Goal: Task Accomplishment & Management: Manage account settings

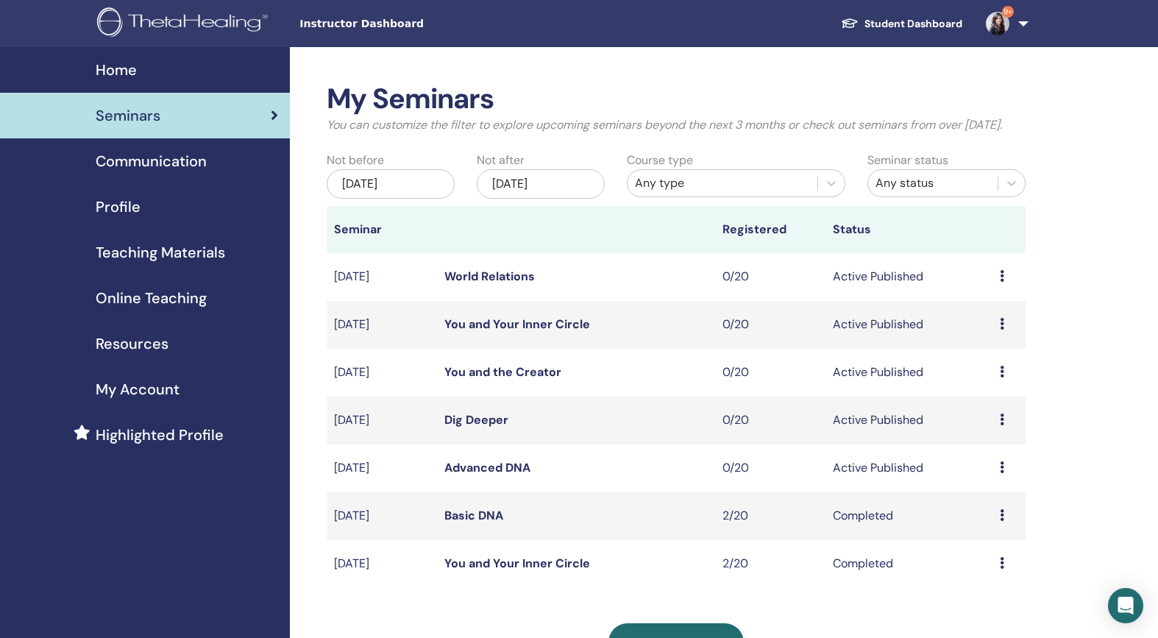
click at [483, 475] on link "Advanced DNA" at bounding box center [487, 467] width 86 height 15
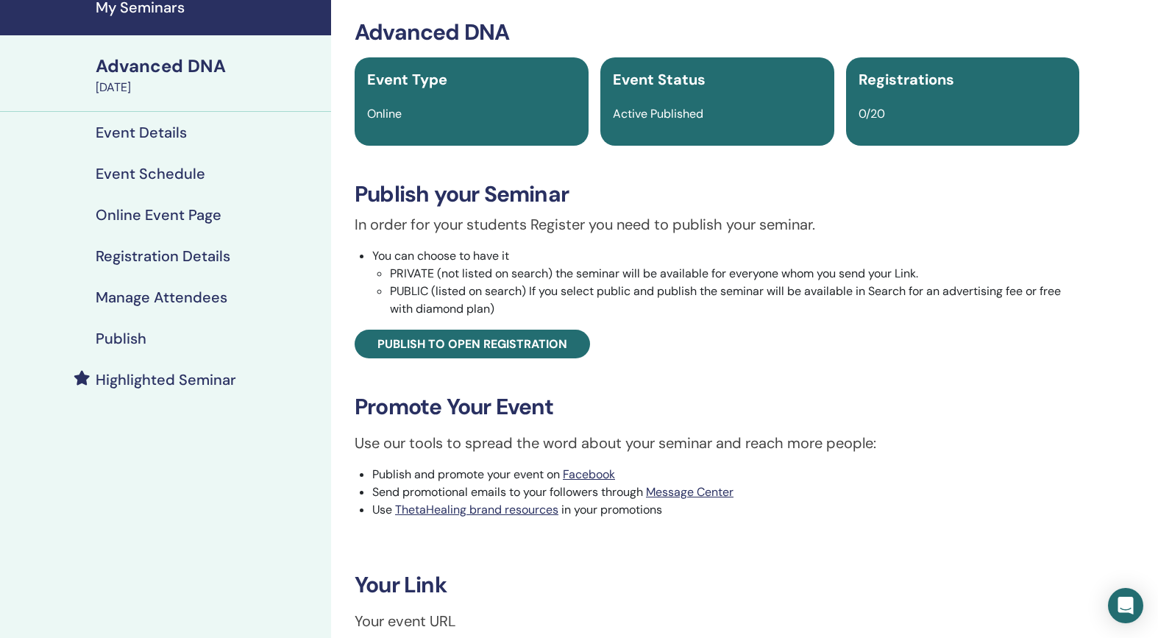
scroll to position [64, 0]
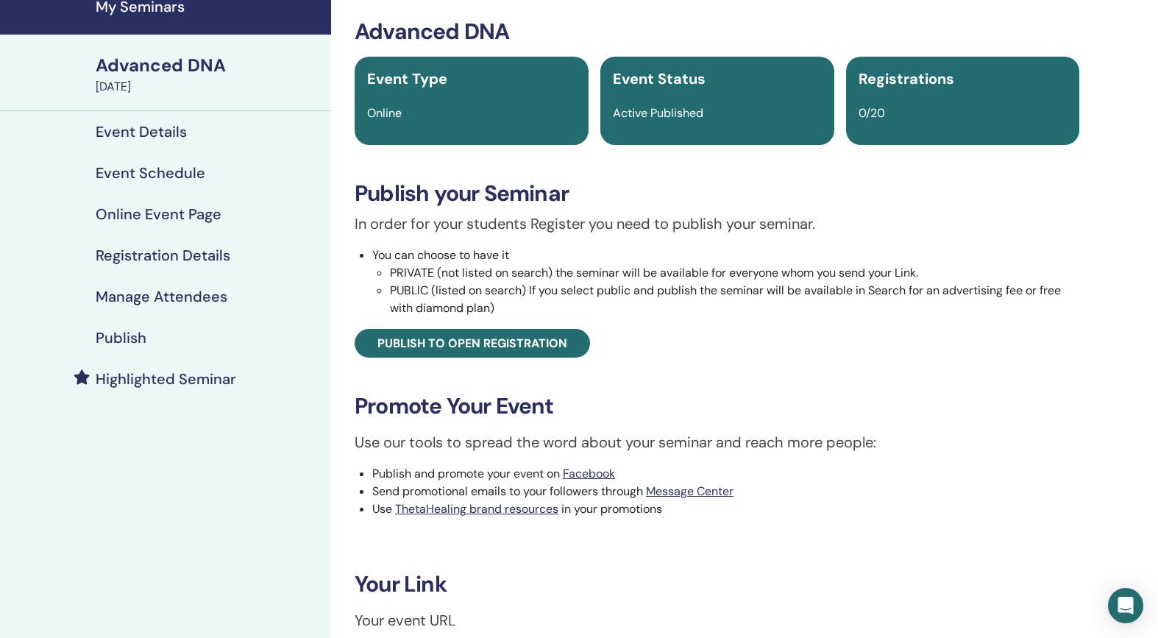
click at [171, 132] on h4 "Event Details" at bounding box center [141, 132] width 91 height 18
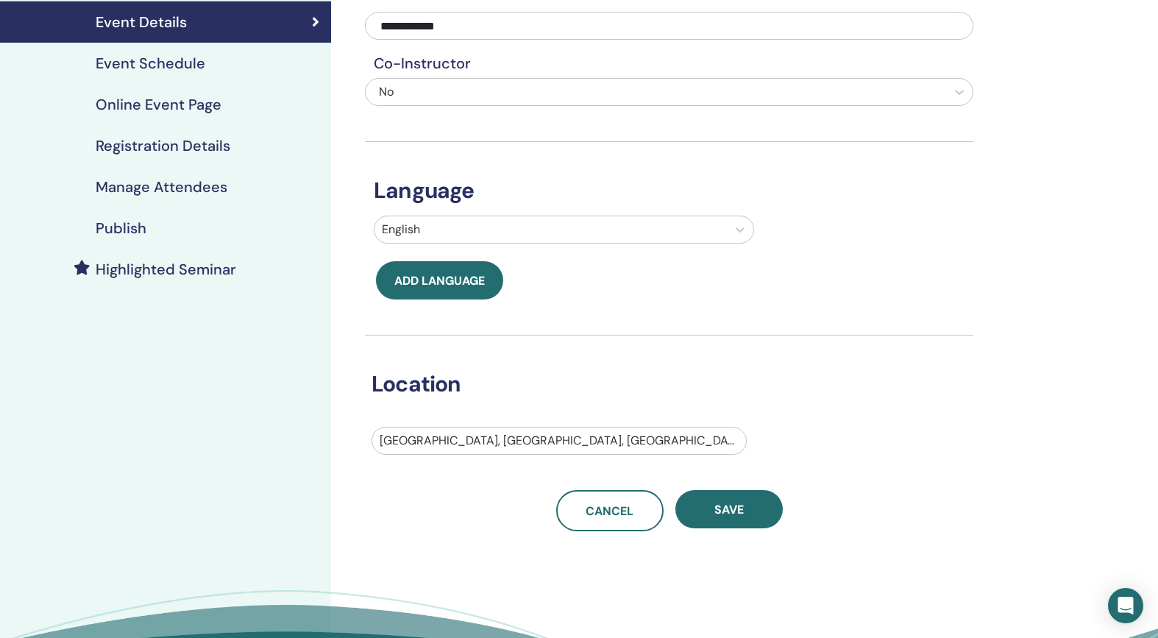
scroll to position [20, 0]
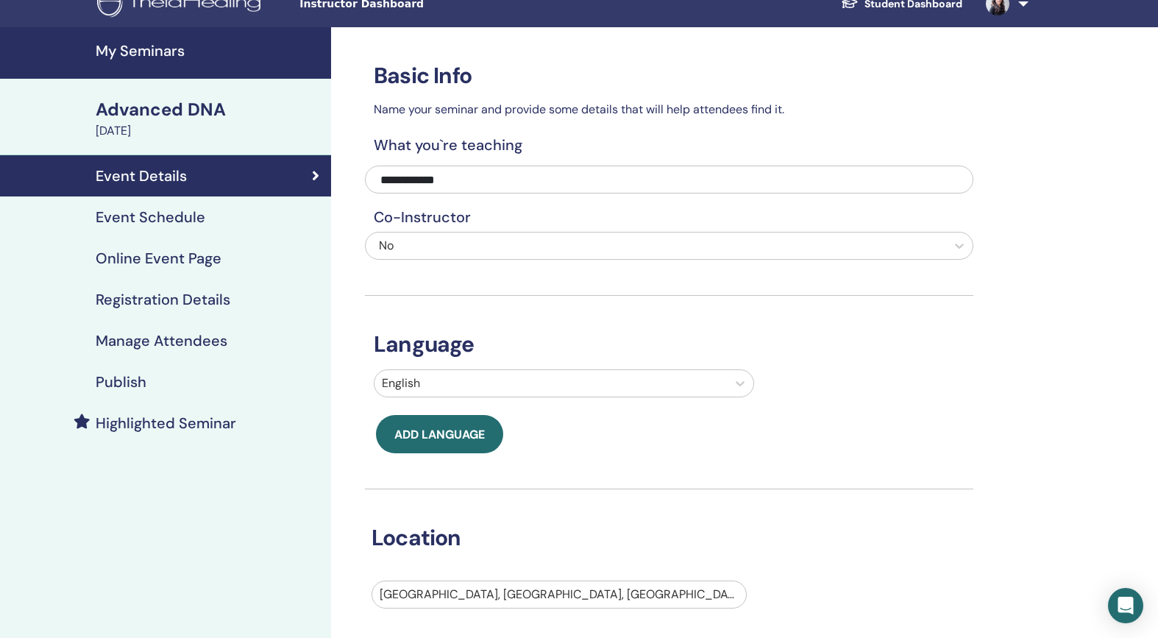
click at [191, 203] on link "Event Schedule" at bounding box center [165, 216] width 331 height 41
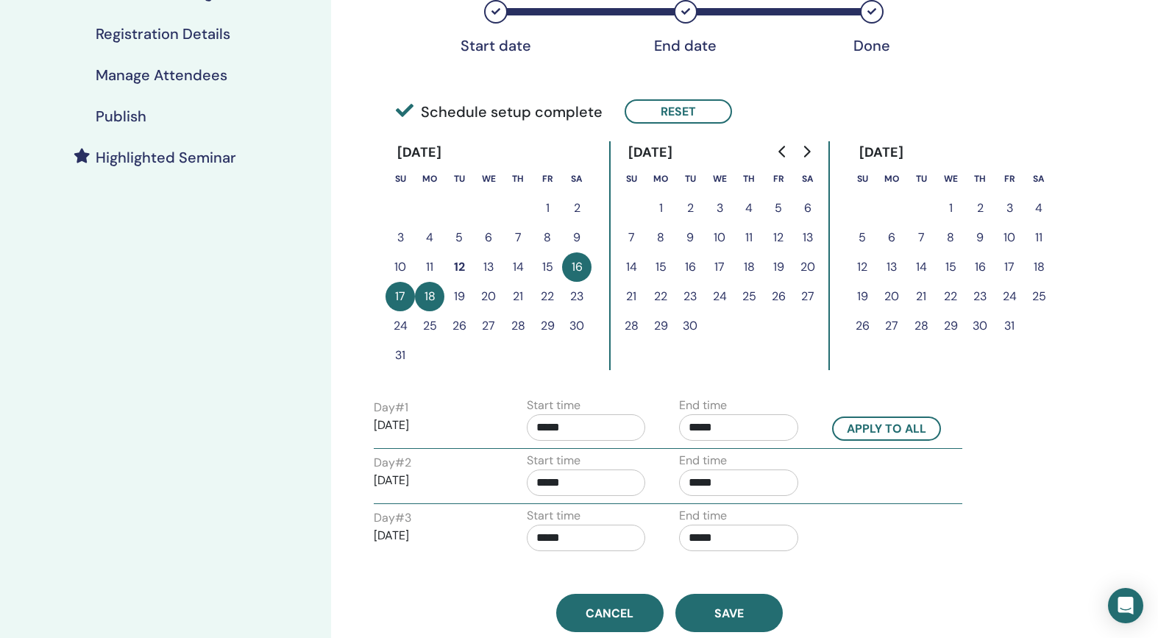
scroll to position [288, 0]
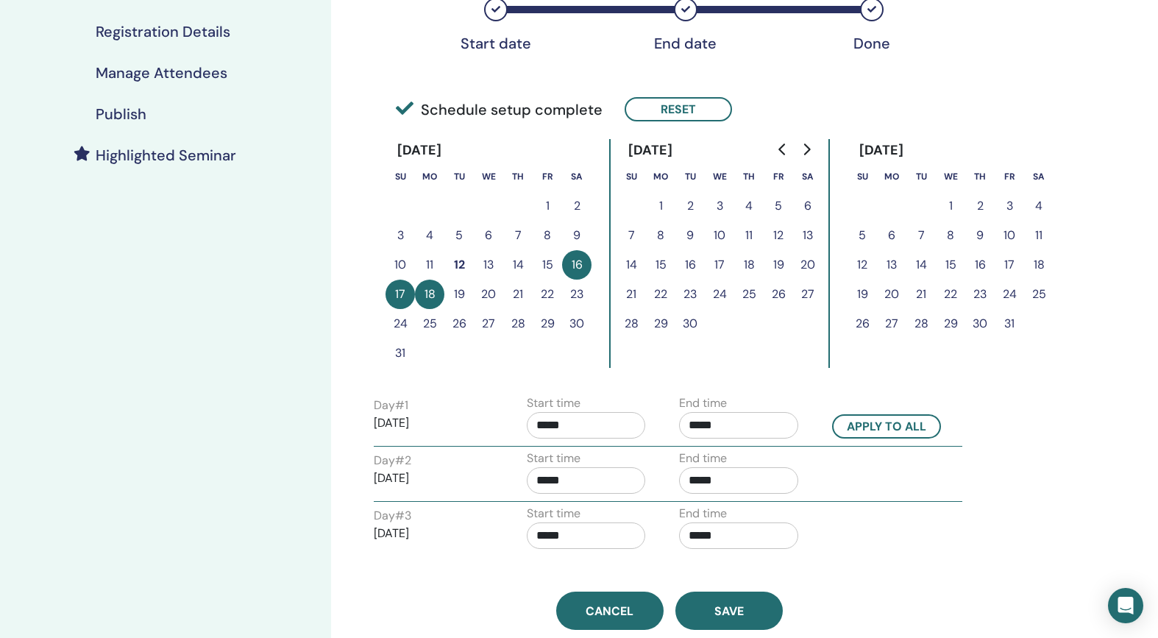
click at [545, 264] on button "15" at bounding box center [547, 264] width 29 height 29
click at [547, 261] on button "15" at bounding box center [547, 264] width 29 height 29
click at [433, 291] on button "18" at bounding box center [429, 294] width 29 height 29
click at [680, 100] on button "Reset" at bounding box center [678, 109] width 107 height 24
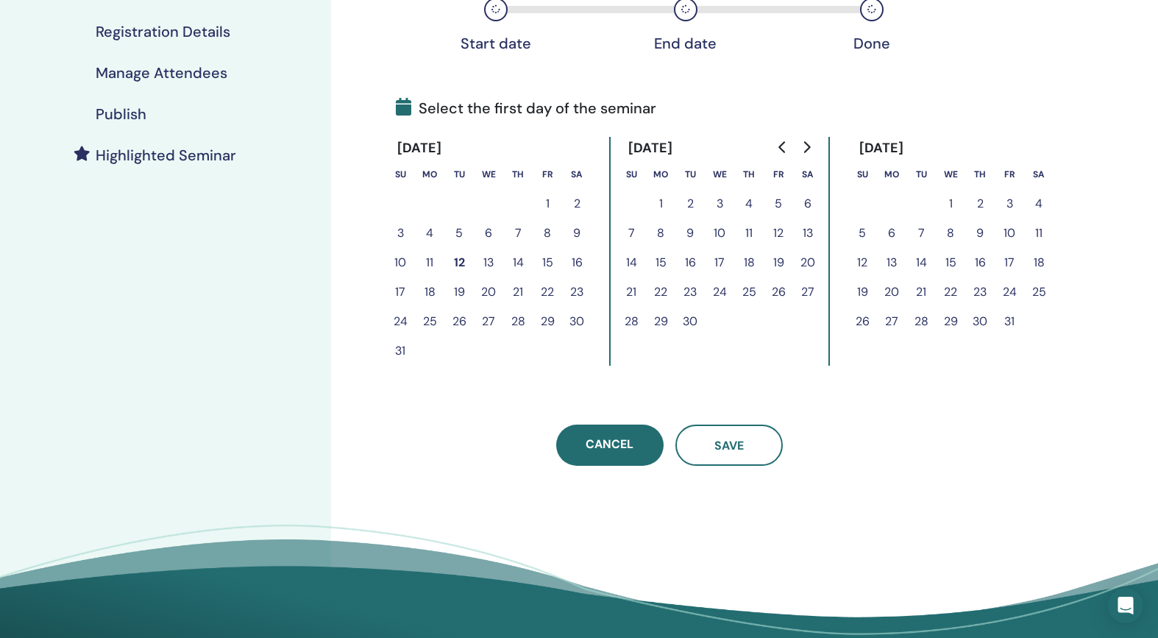
click at [547, 264] on button "15" at bounding box center [547, 262] width 29 height 29
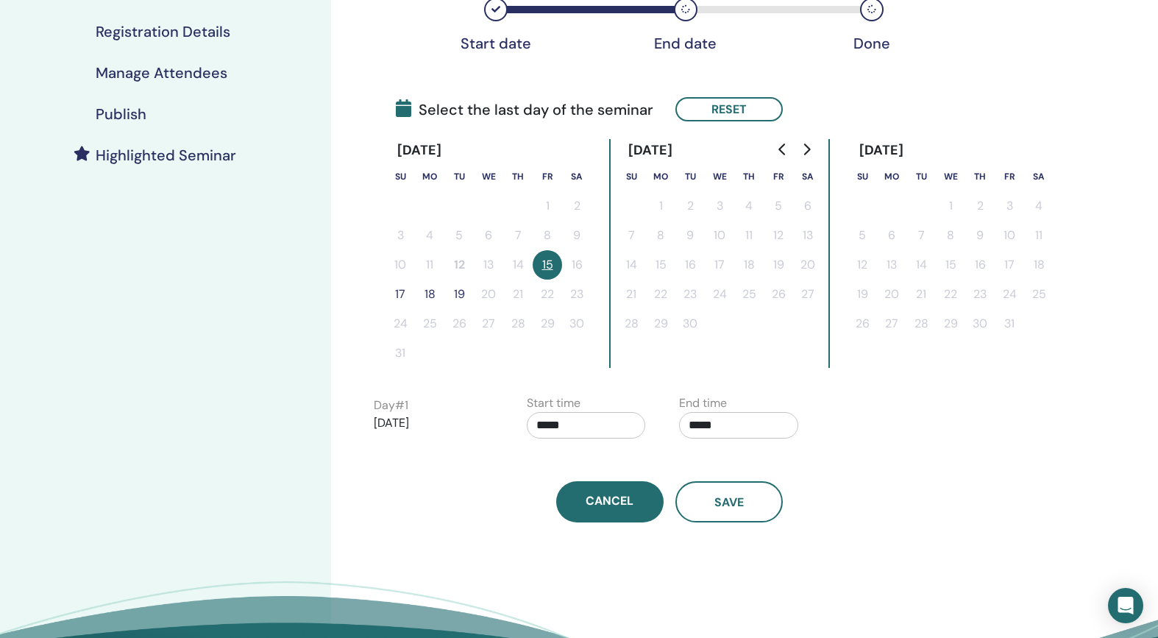
click at [428, 294] on button "18" at bounding box center [429, 294] width 29 height 29
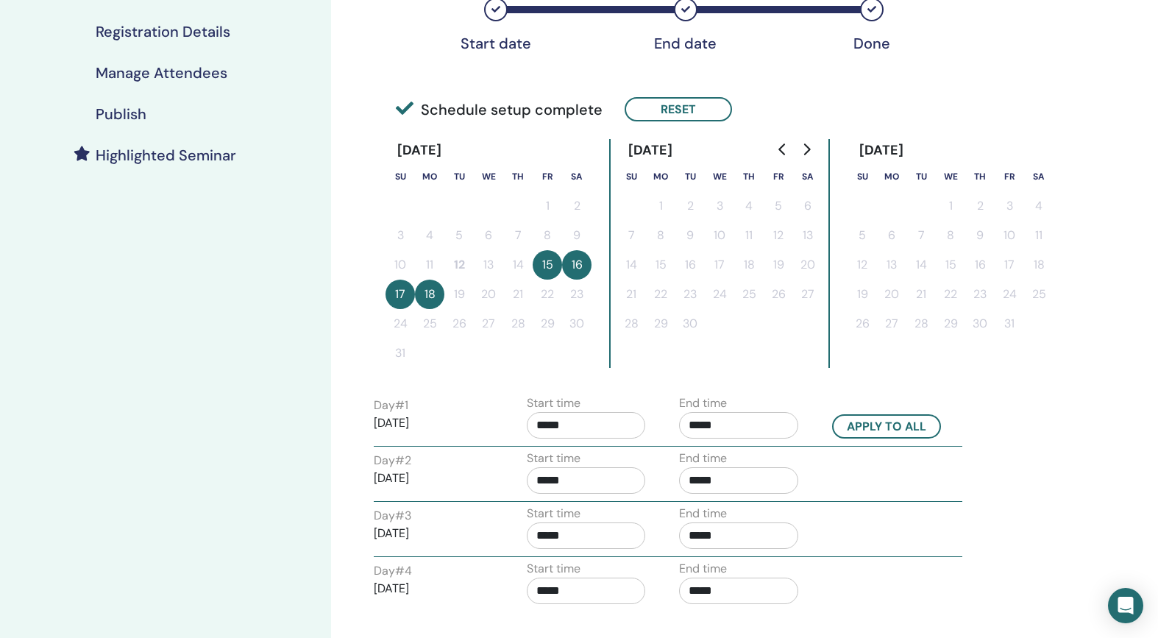
click at [436, 296] on button "18" at bounding box center [429, 294] width 29 height 29
click at [680, 106] on button "Reset" at bounding box center [678, 109] width 107 height 24
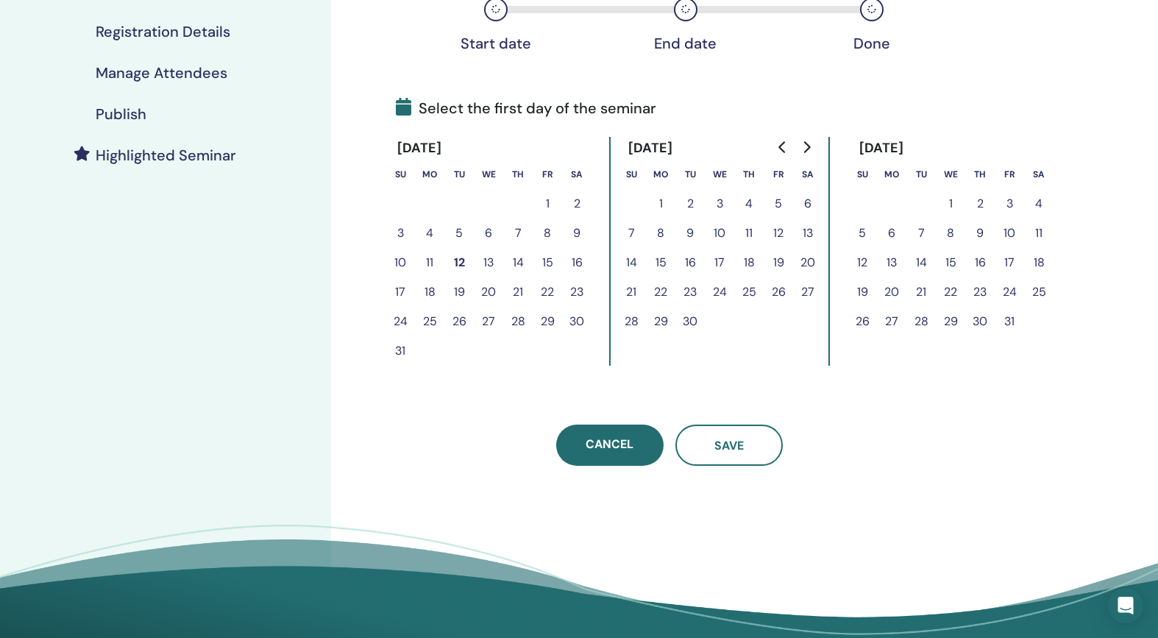
click at [547, 260] on button "15" at bounding box center [547, 262] width 29 height 29
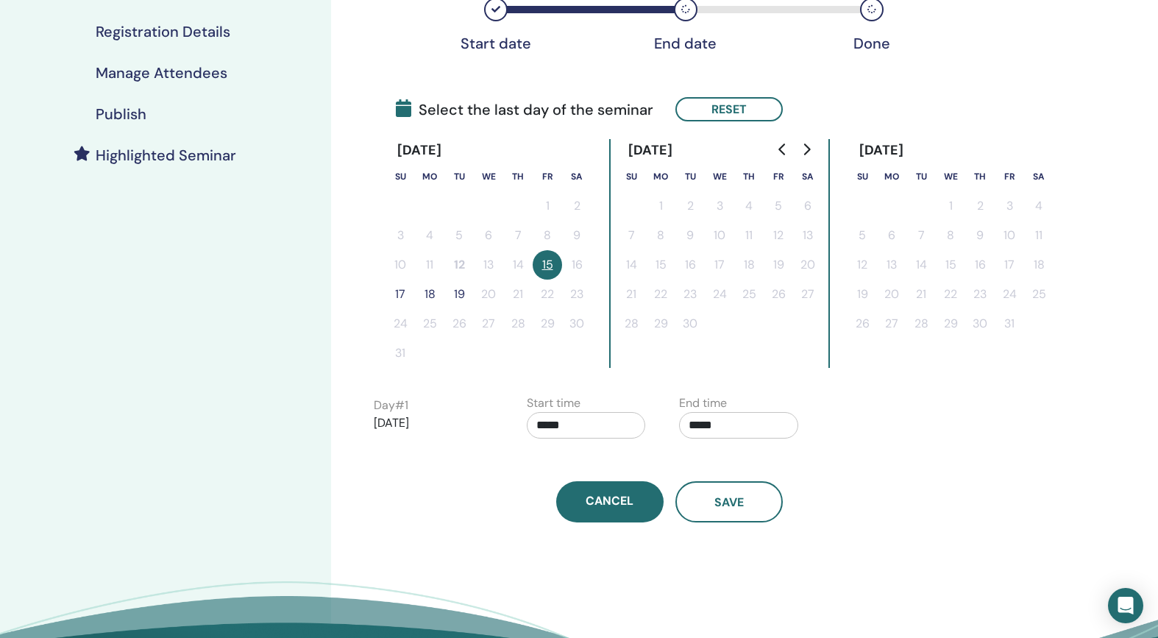
click at [409, 293] on button "17" at bounding box center [399, 294] width 29 height 29
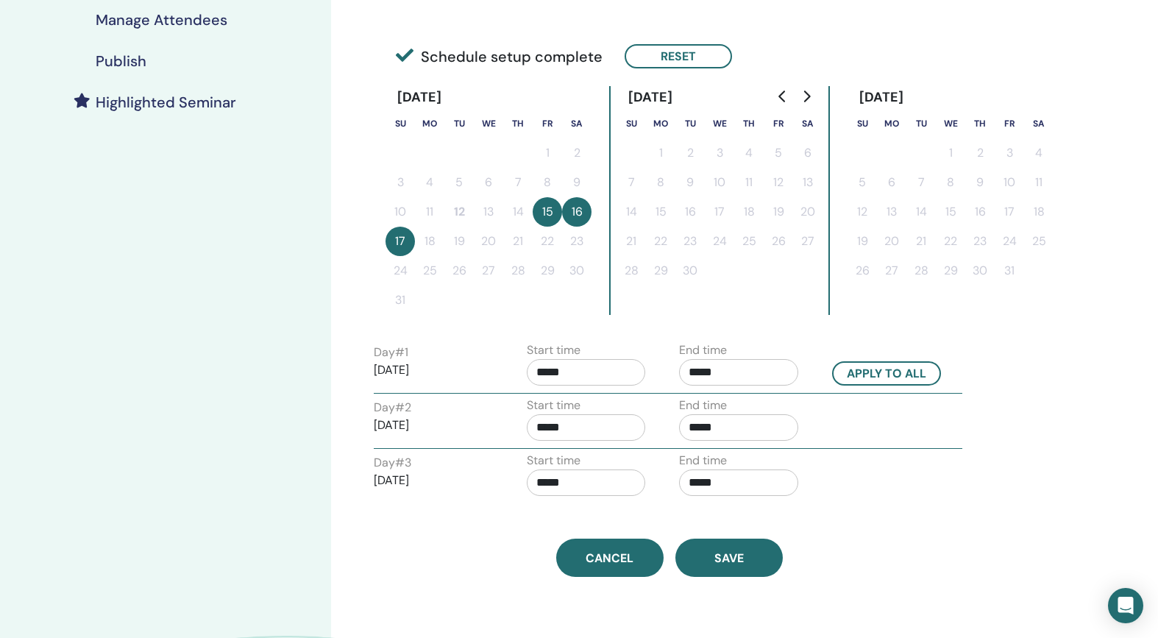
scroll to position [351, 0]
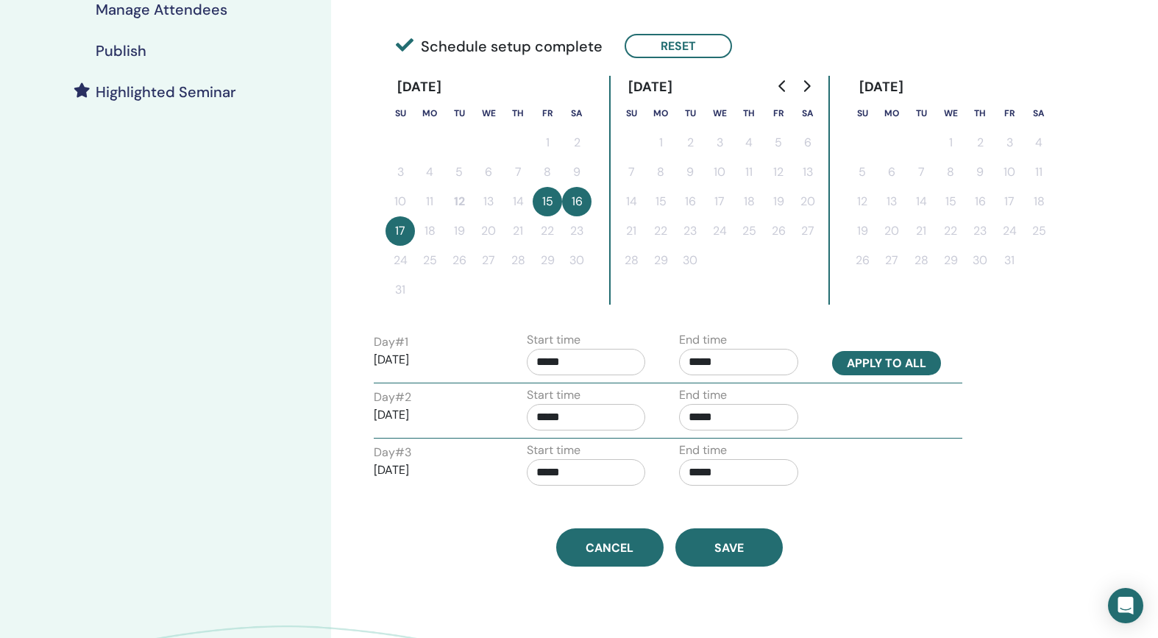
click at [878, 360] on button "Apply to all" at bounding box center [886, 363] width 109 height 24
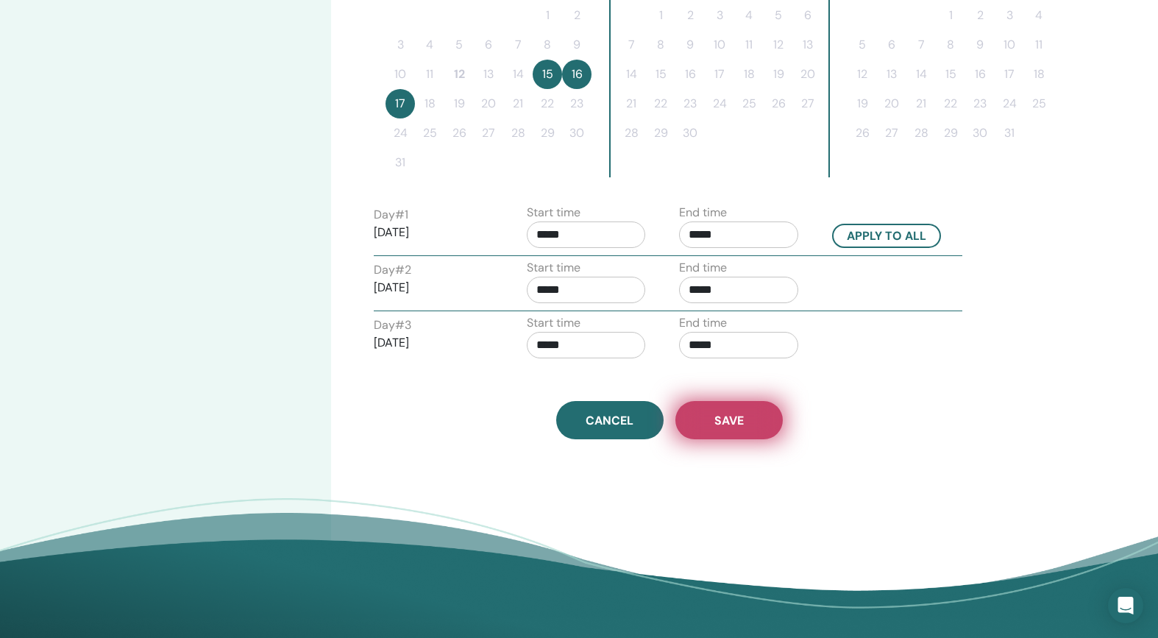
scroll to position [481, 0]
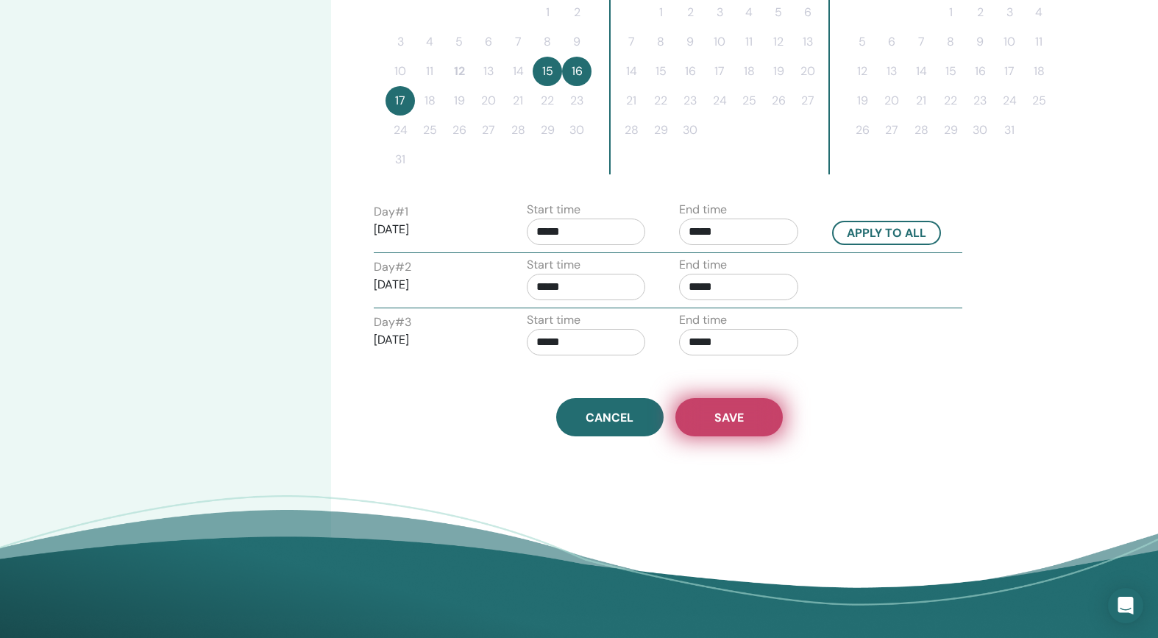
click at [719, 413] on span "Save" at bounding box center [728, 417] width 29 height 15
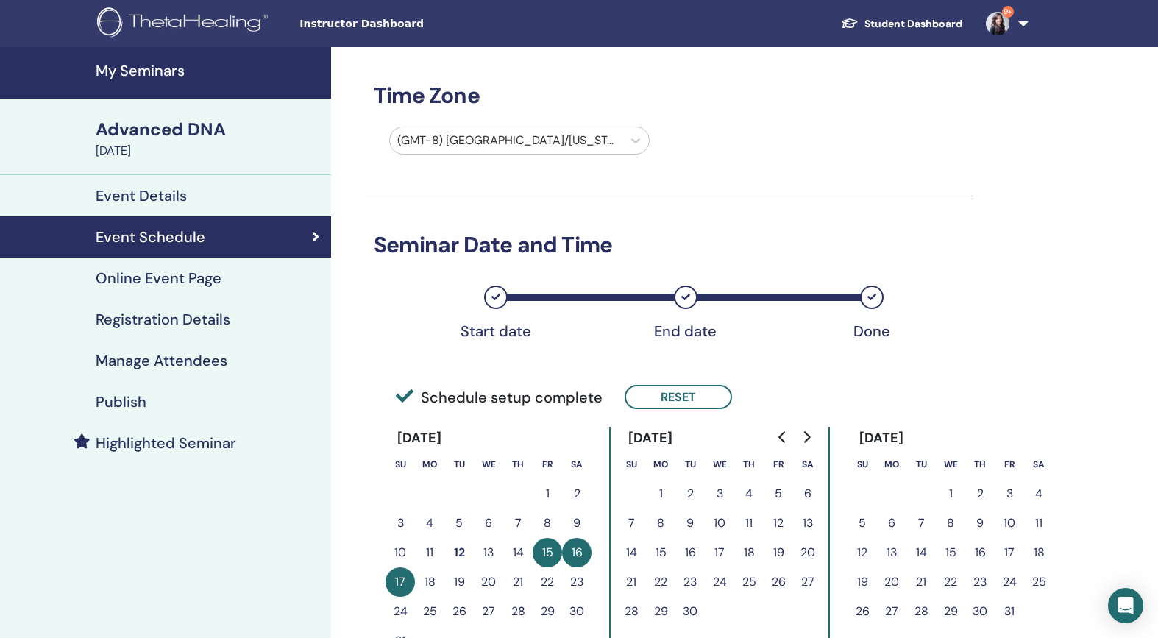
click at [181, 279] on h4 "Online Event Page" at bounding box center [159, 278] width 126 height 18
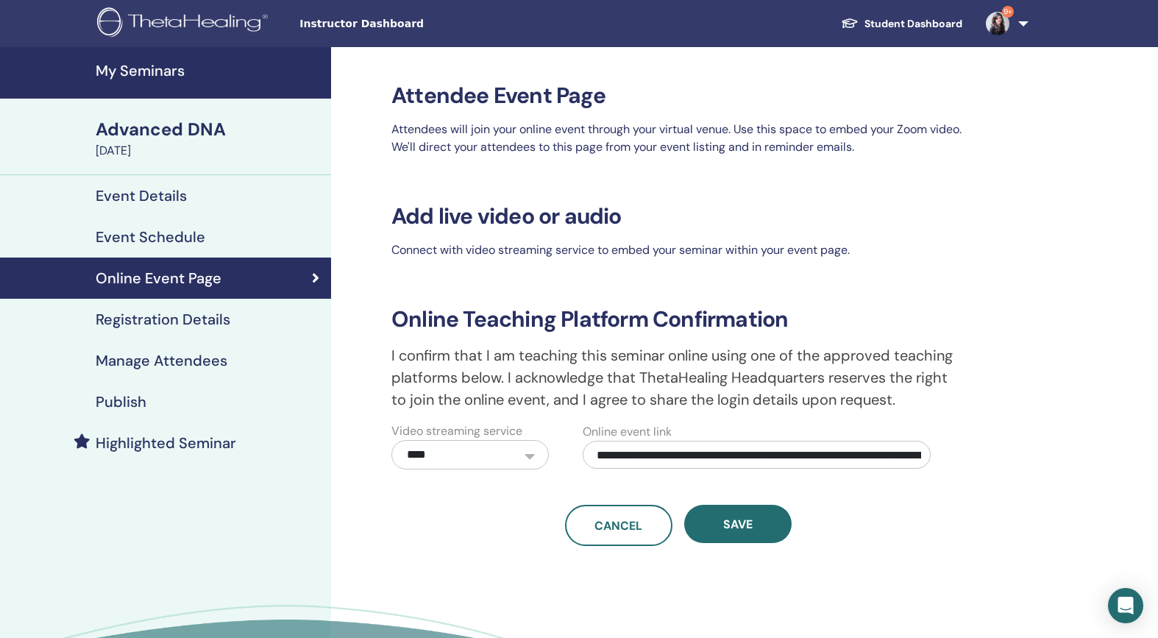
click at [191, 315] on h4 "Registration Details" at bounding box center [163, 319] width 135 height 18
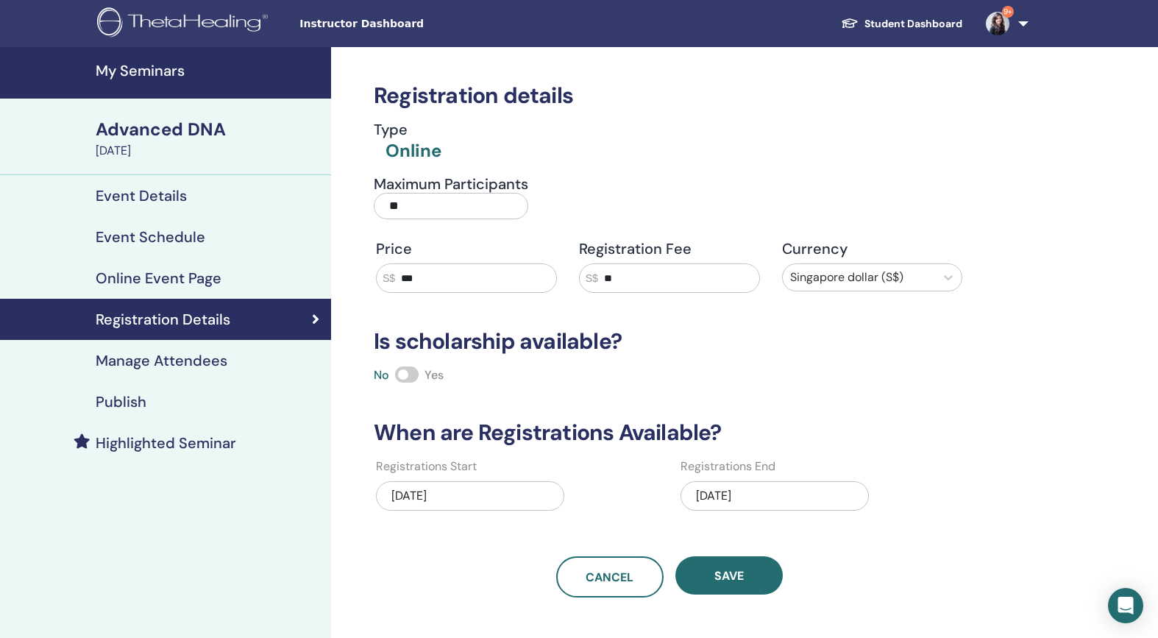
click at [185, 358] on h4 "Manage Attendees" at bounding box center [162, 361] width 132 height 18
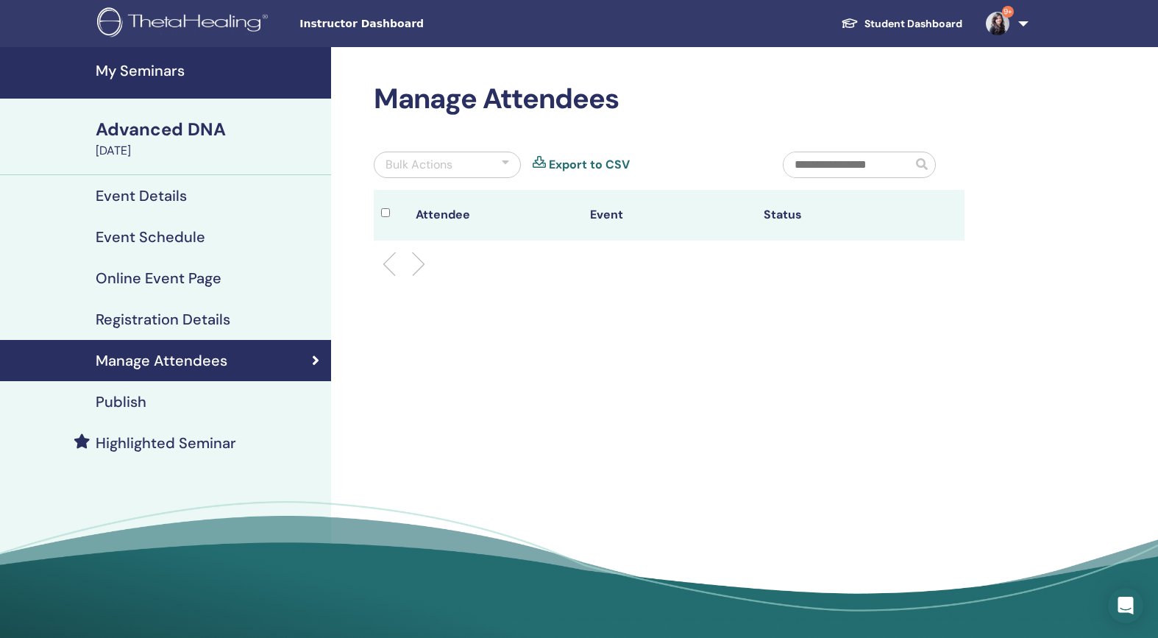
click at [158, 397] on div "Publish" at bounding box center [166, 402] width 308 height 18
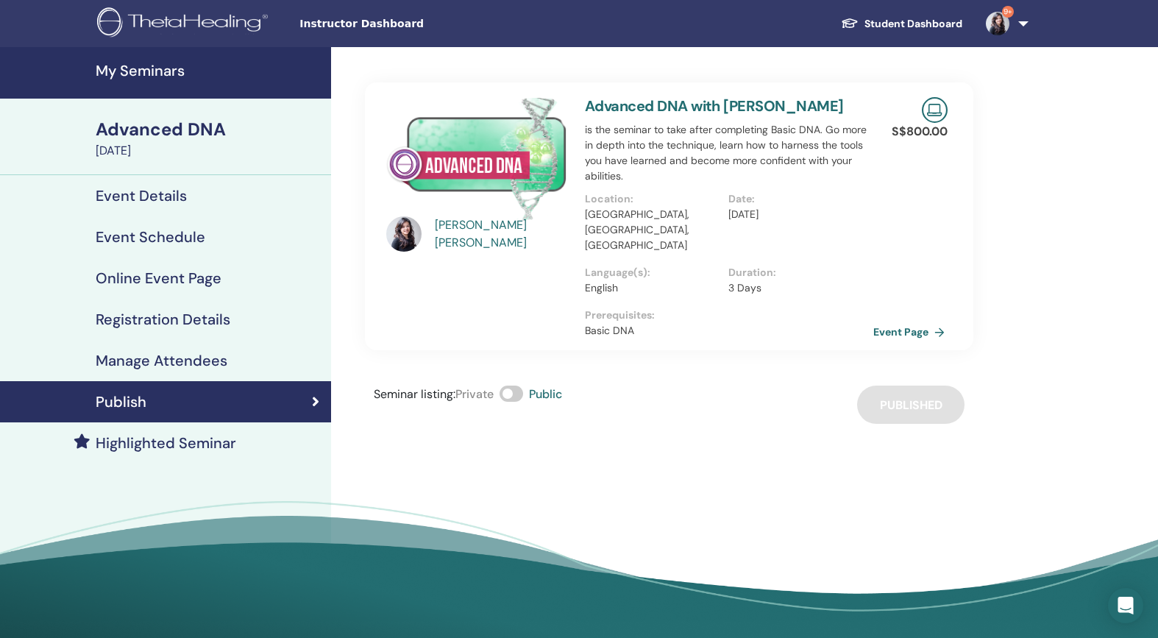
click at [942, 321] on link "Event Page" at bounding box center [911, 332] width 77 height 22
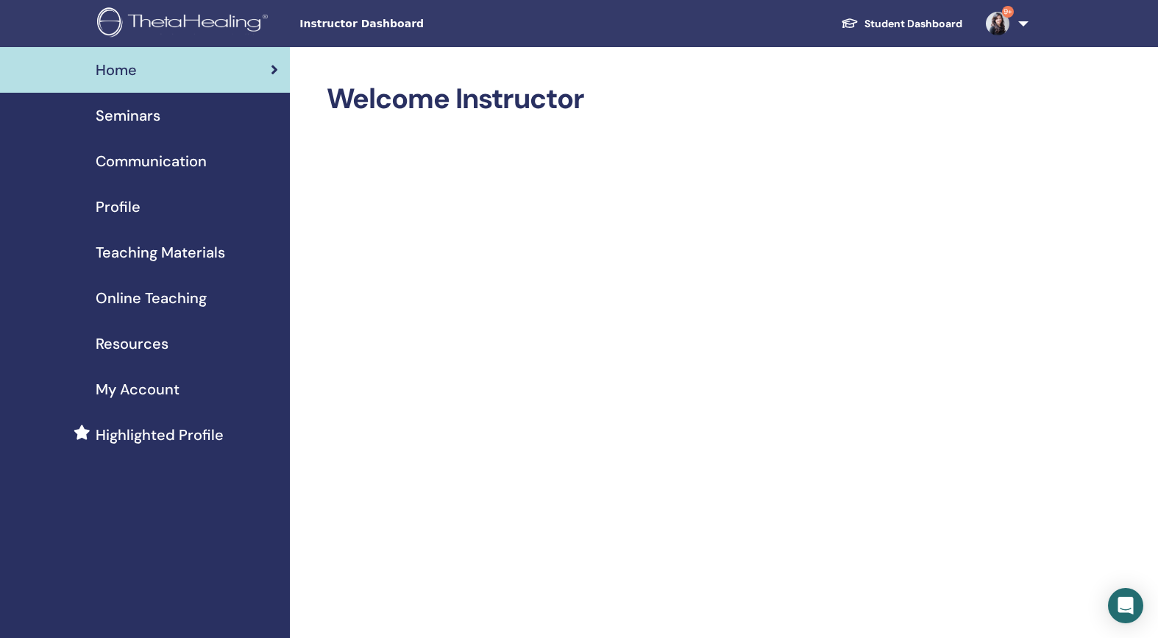
click at [138, 118] on span "Seminars" at bounding box center [128, 115] width 65 height 22
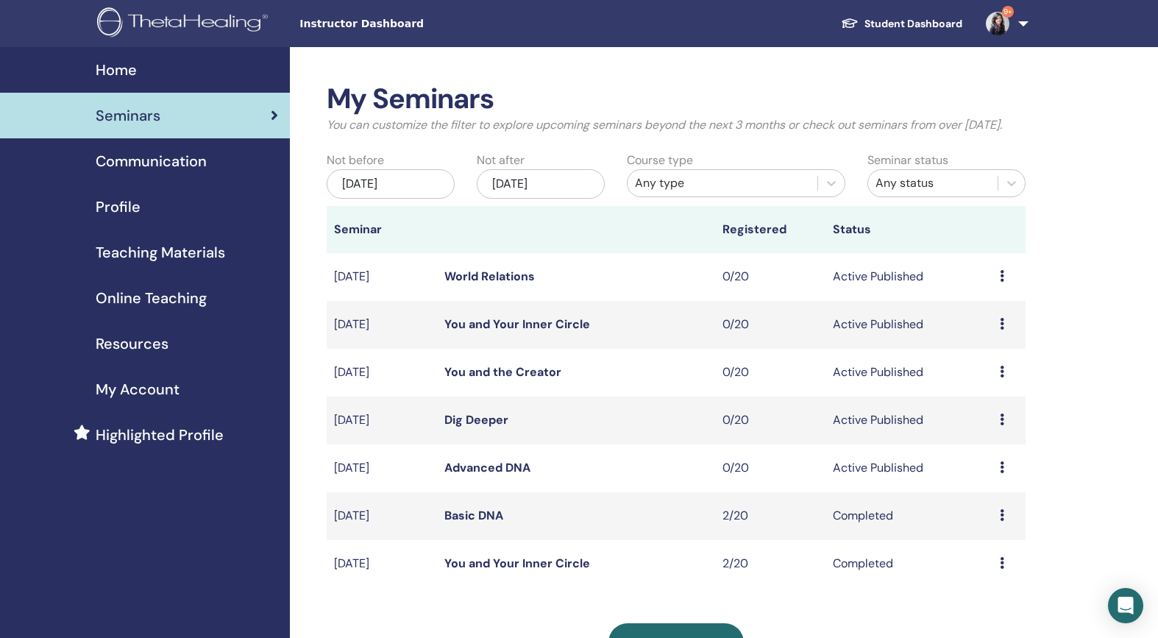
click at [464, 475] on link "Advanced DNA" at bounding box center [487, 467] width 86 height 15
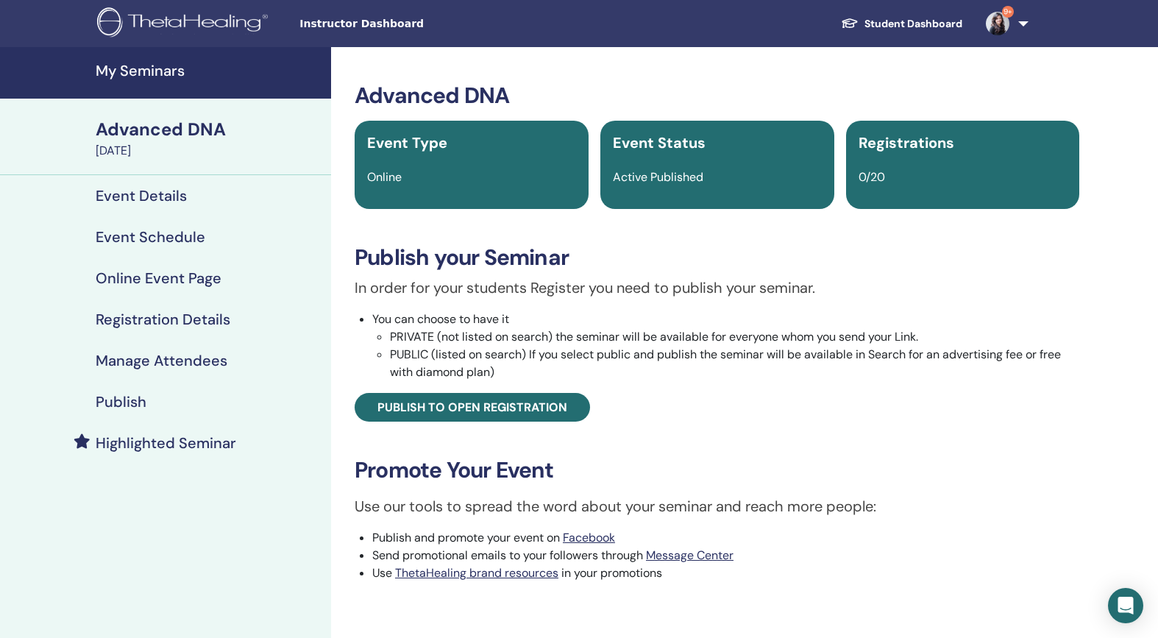
click at [191, 235] on h4 "Event Schedule" at bounding box center [151, 237] width 110 height 18
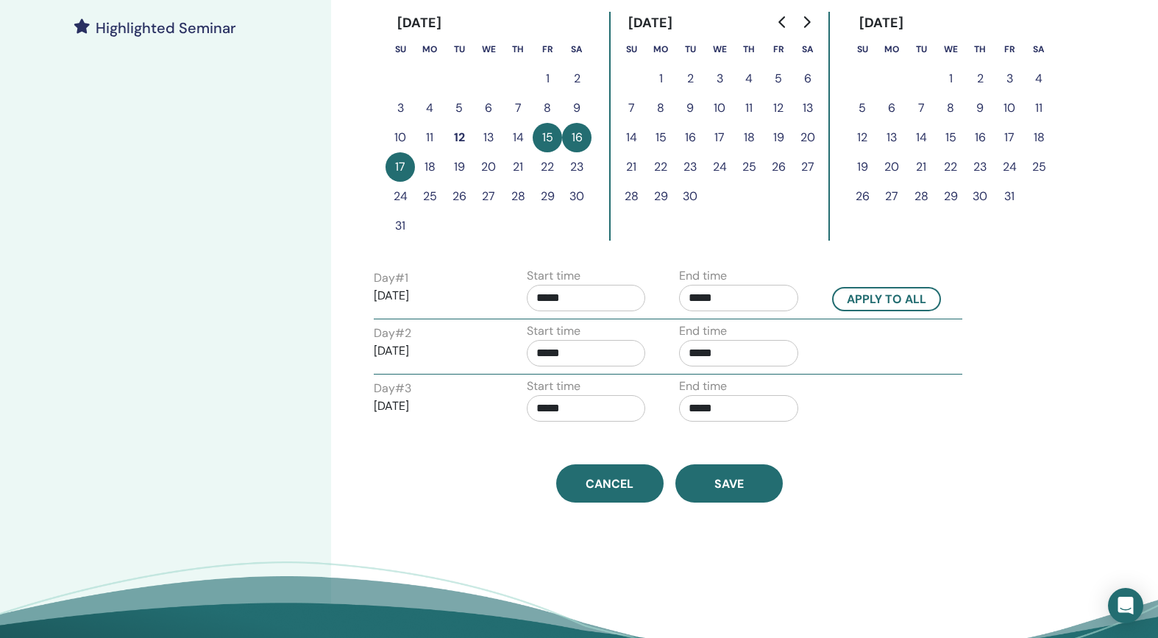
click at [720, 504] on div "Time Zone (GMT-8) [GEOGRAPHIC_DATA]/[US_STATE] Seminar Date and Time Start date…" at bounding box center [717, 170] width 772 height 1076
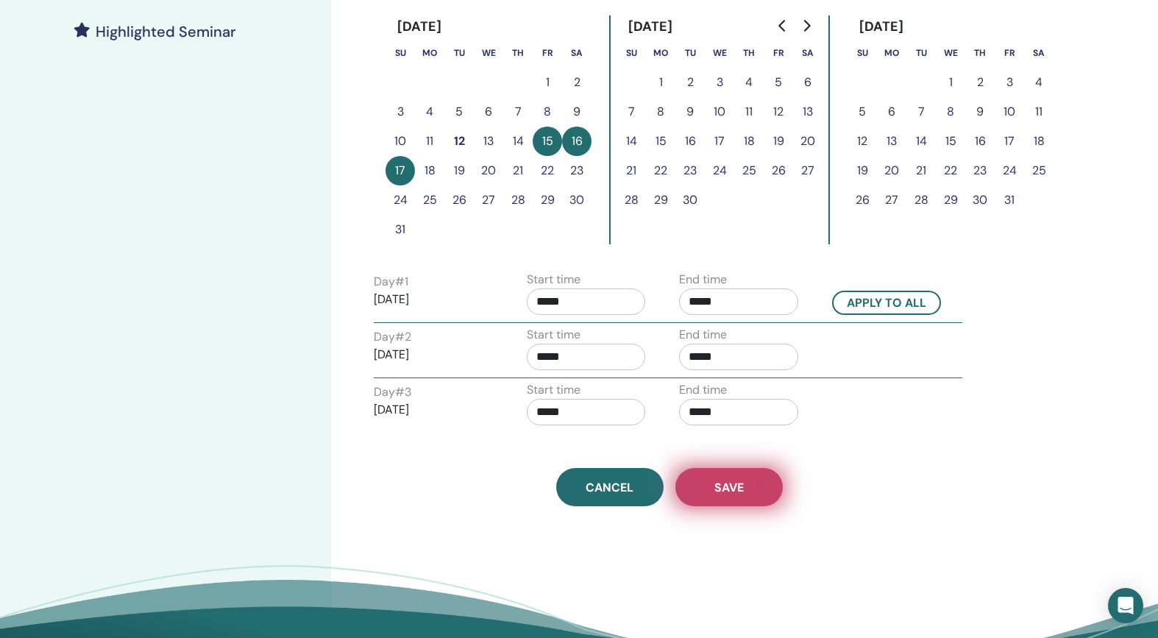
click at [726, 487] on span "Save" at bounding box center [728, 487] width 29 height 15
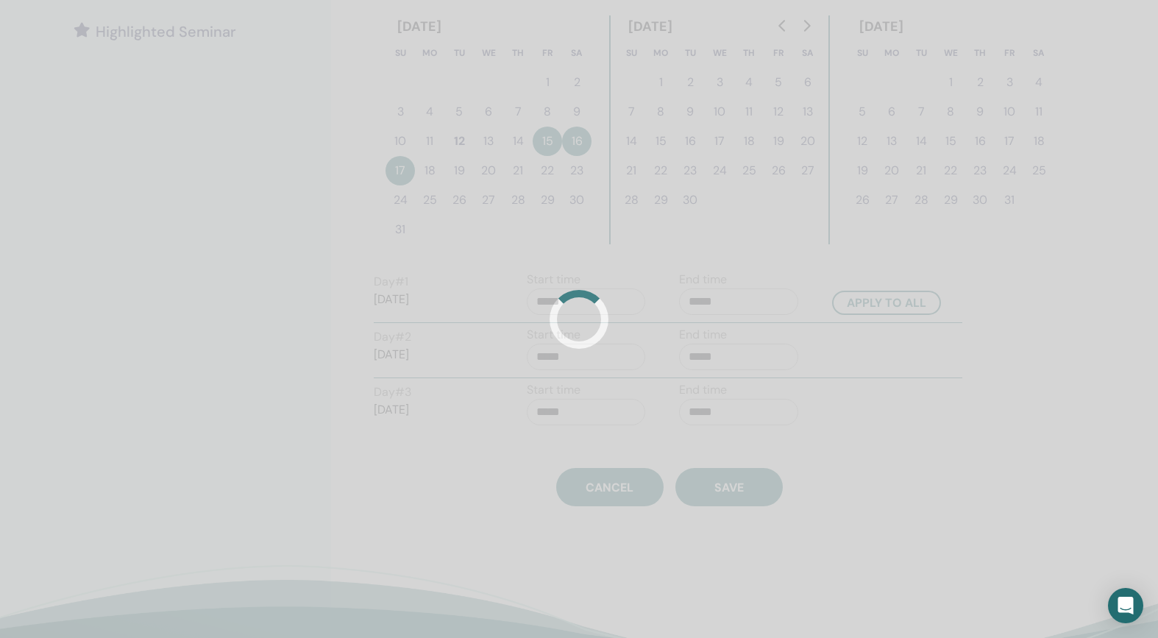
scroll to position [413, 0]
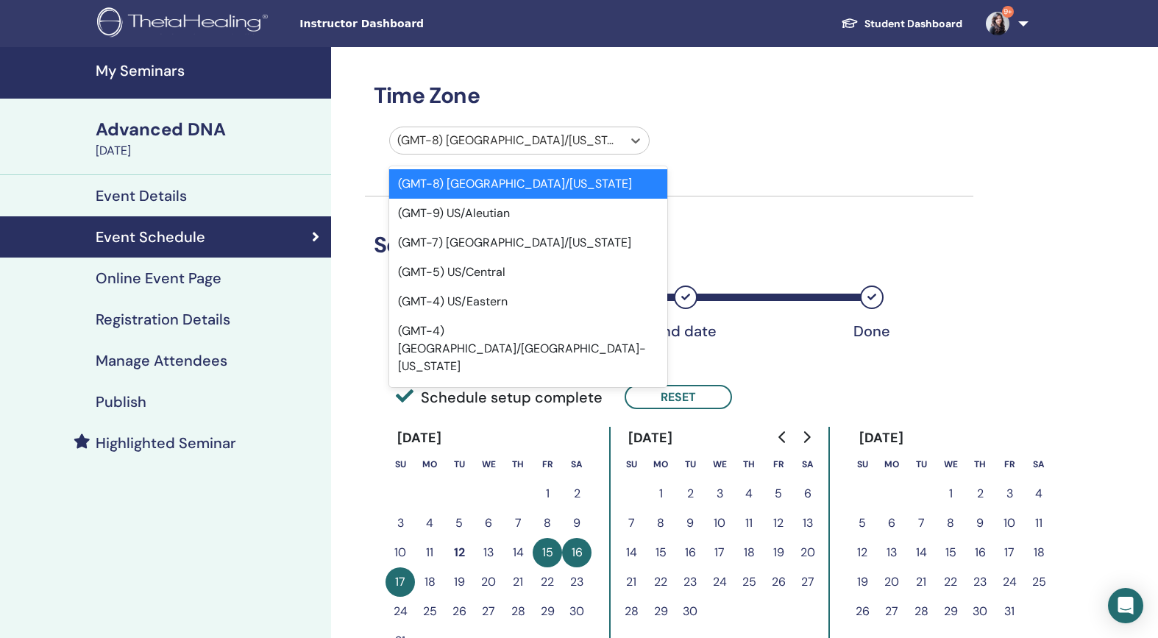
click at [510, 138] on div at bounding box center [506, 140] width 218 height 21
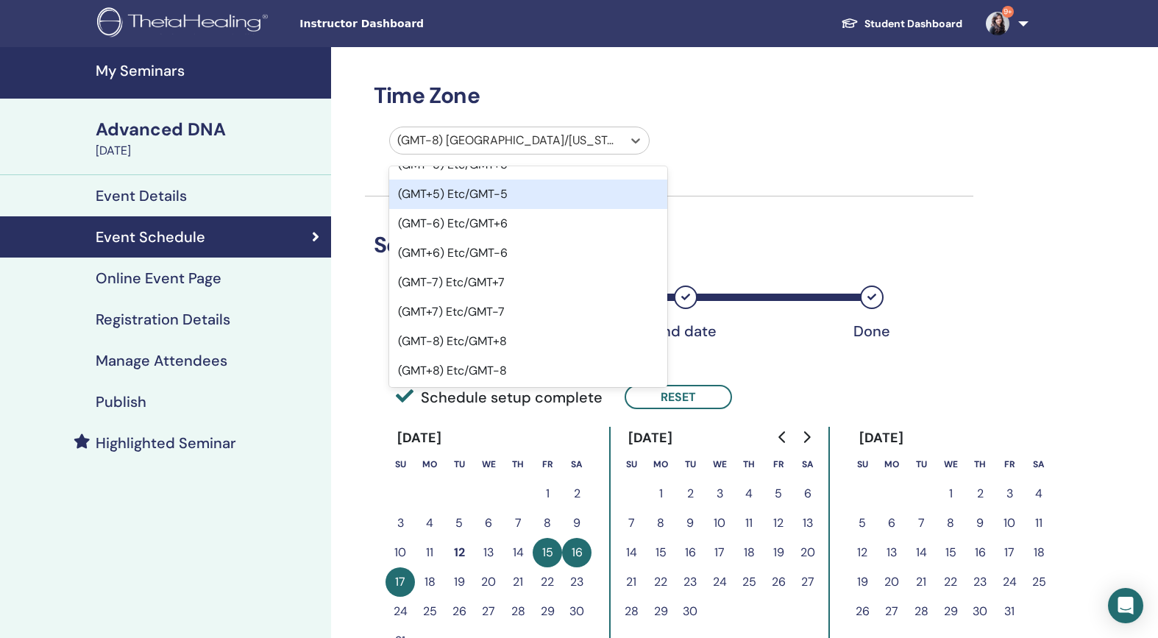
scroll to position [1078, 0]
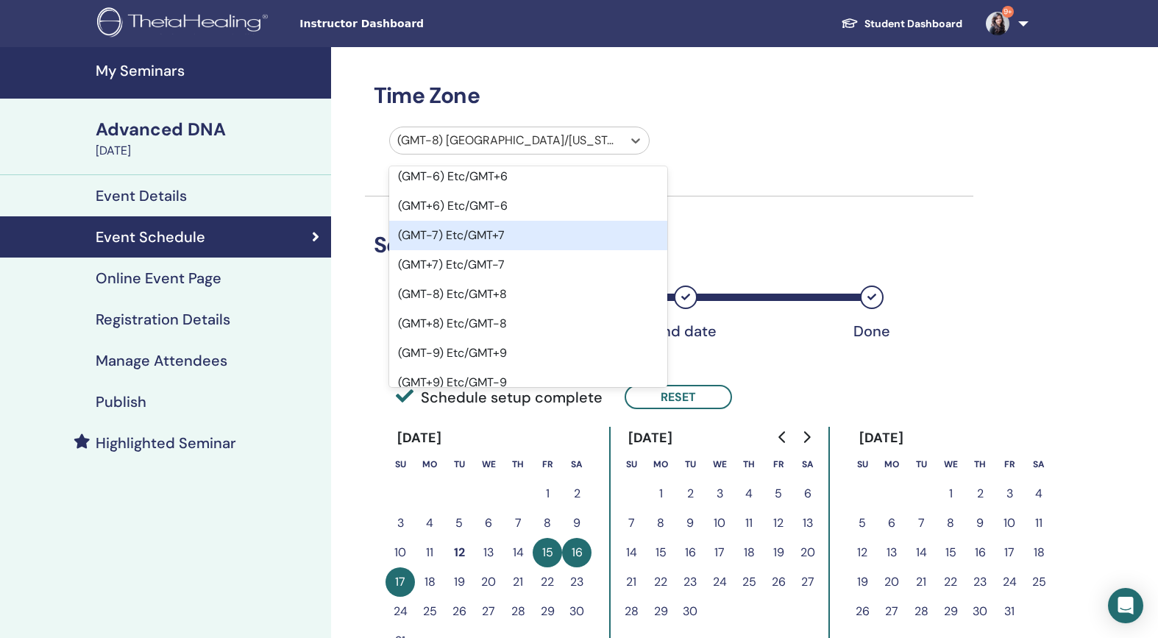
click at [519, 141] on div at bounding box center [506, 140] width 218 height 21
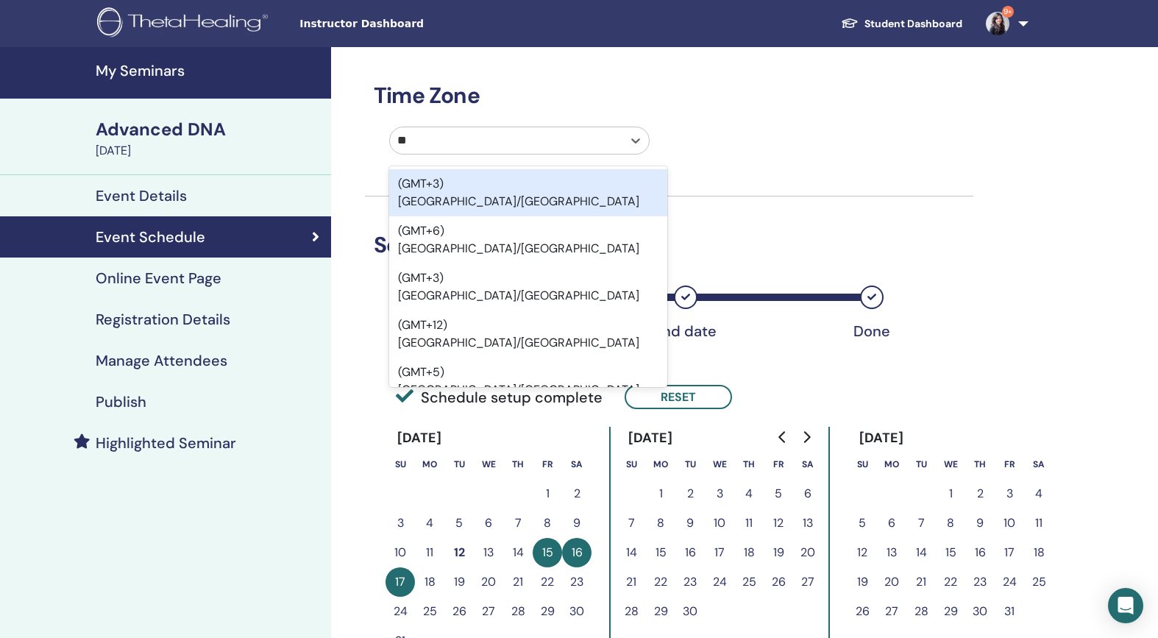
type input "*"
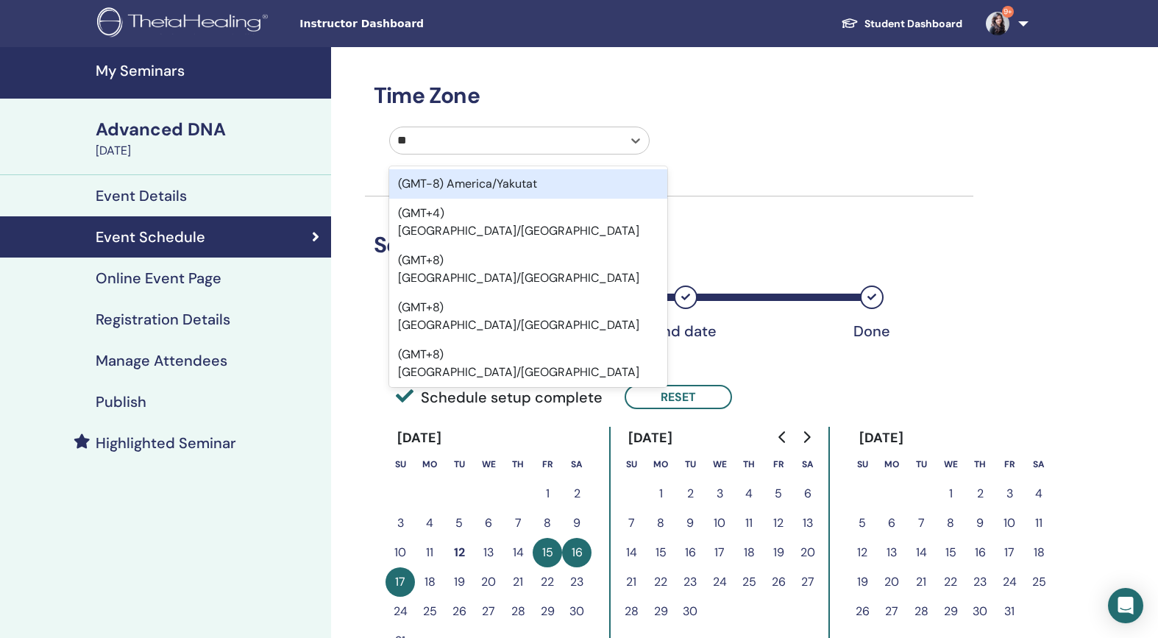
type input "***"
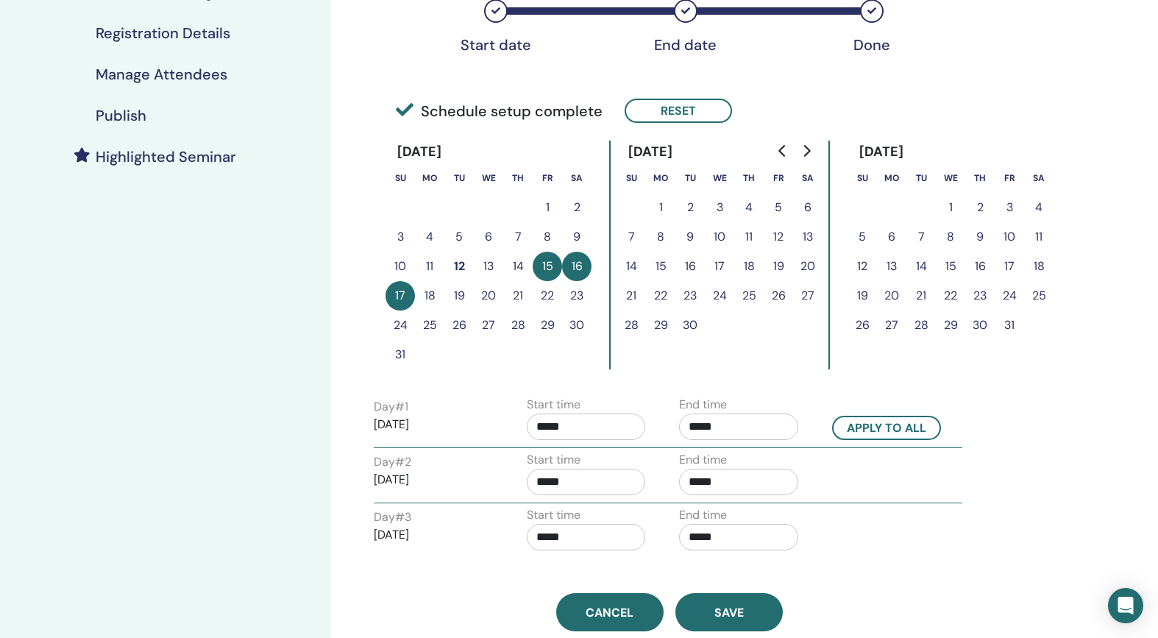
scroll to position [373, 0]
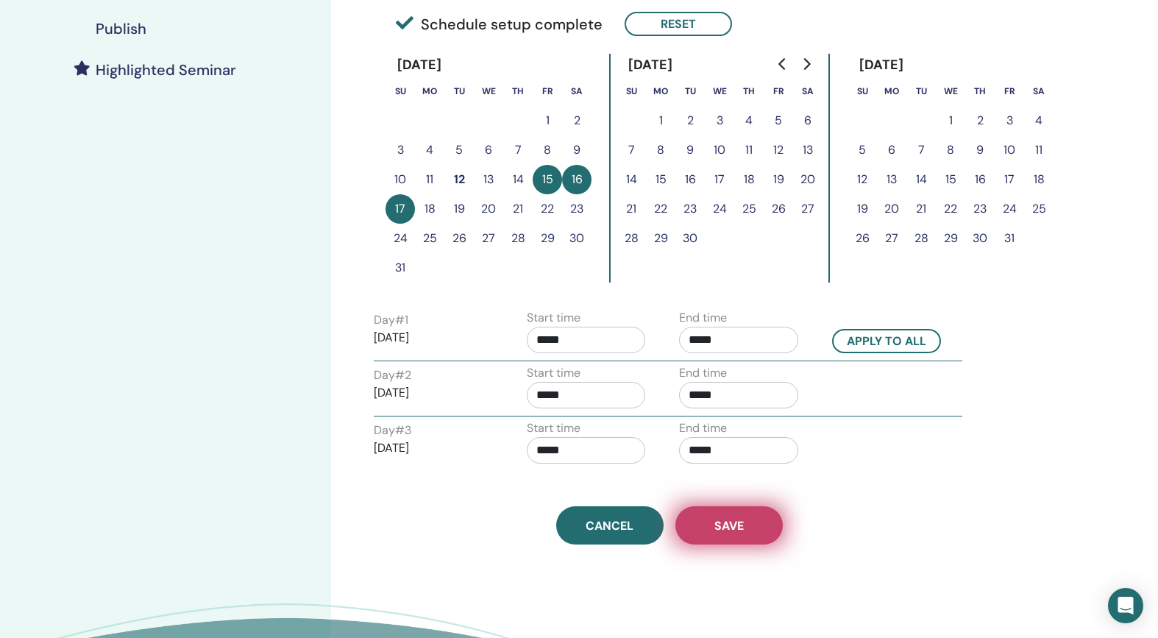
click at [736, 534] on button "Save" at bounding box center [728, 525] width 107 height 38
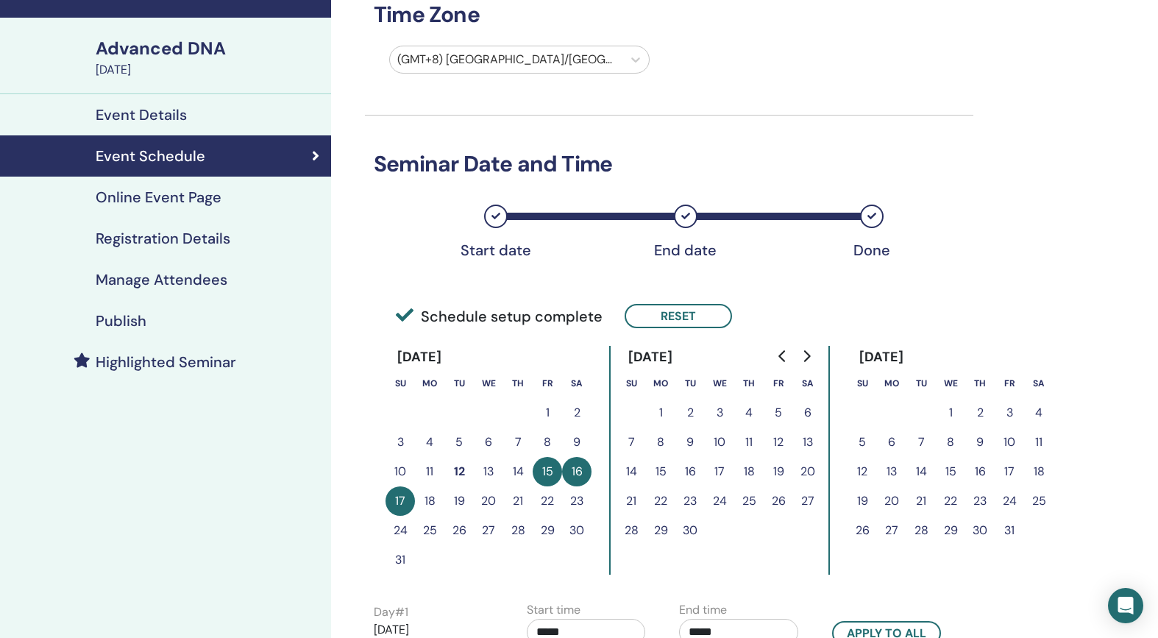
scroll to position [57, 0]
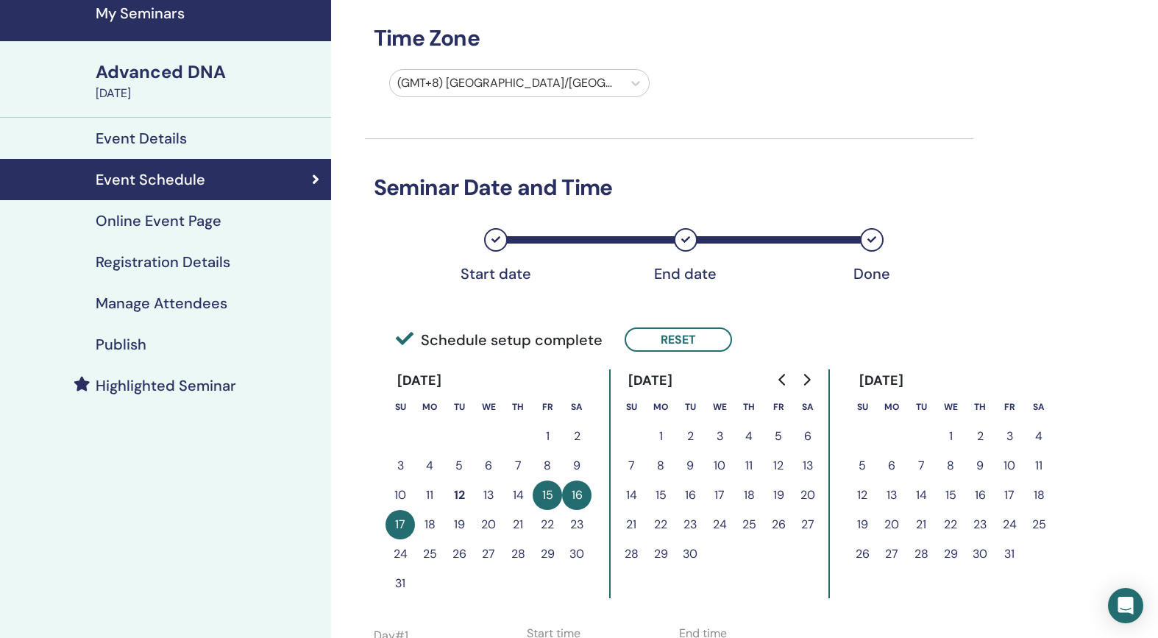
click at [129, 339] on h4 "Publish" at bounding box center [121, 344] width 51 height 18
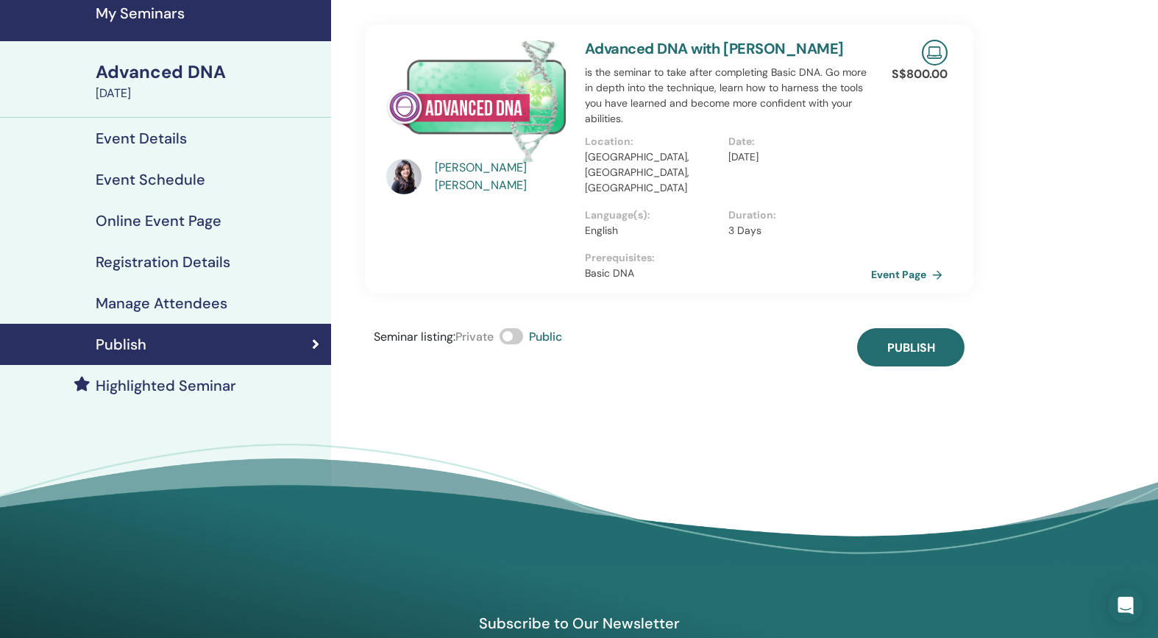
scroll to position [54, 0]
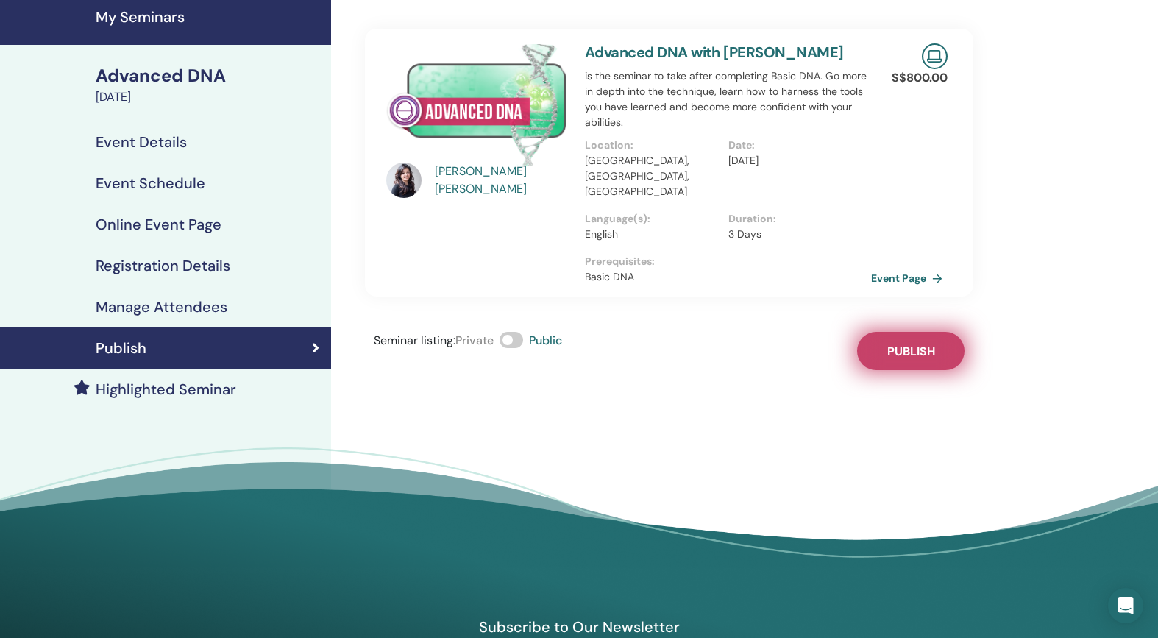
click at [887, 344] on span "Publish" at bounding box center [911, 351] width 48 height 15
click at [898, 272] on link "Event Page" at bounding box center [911, 278] width 77 height 22
